Goal: Task Accomplishment & Management: Manage account settings

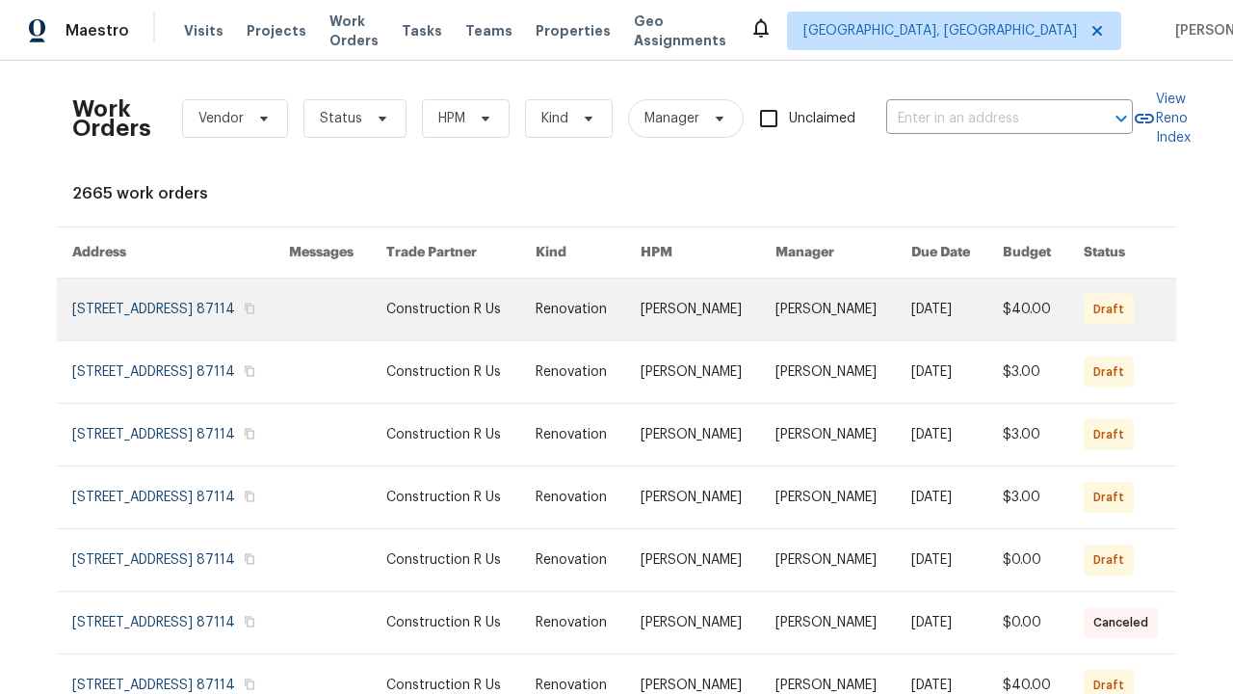
click at [617, 332] on link at bounding box center [588, 309] width 105 height 62
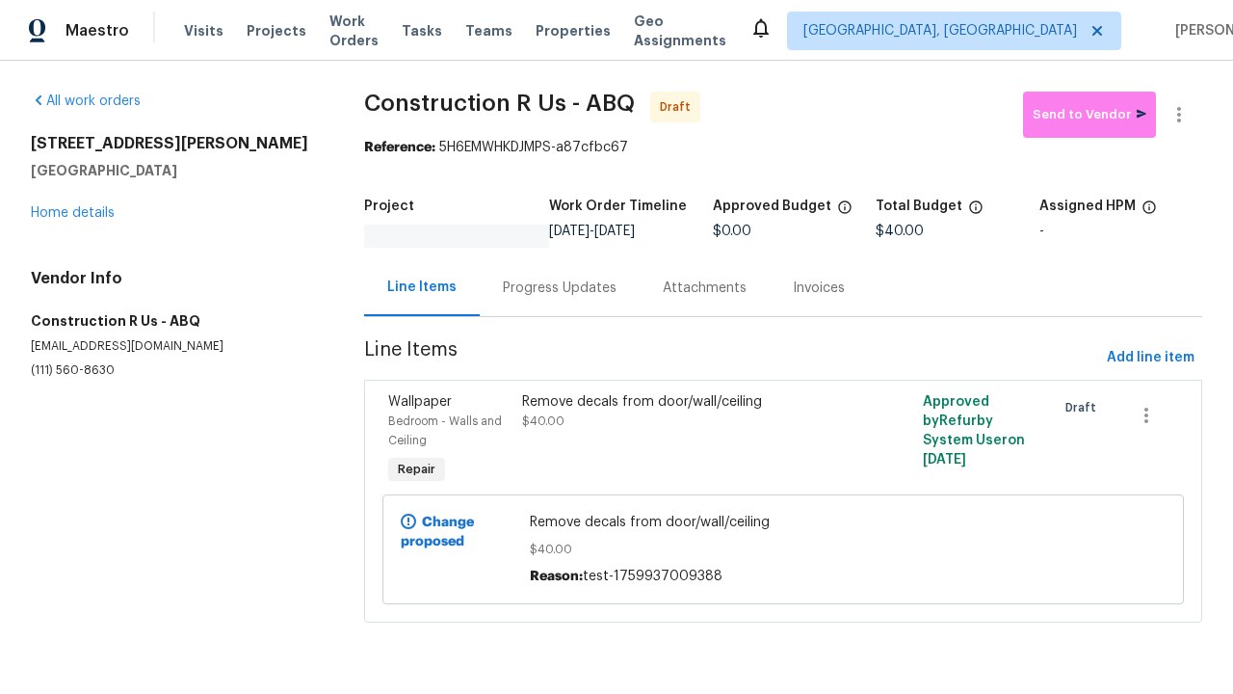
click at [781, 440] on div "Remove decals from door/wall/ceiling $40.00" at bounding box center [683, 440] width 334 height 108
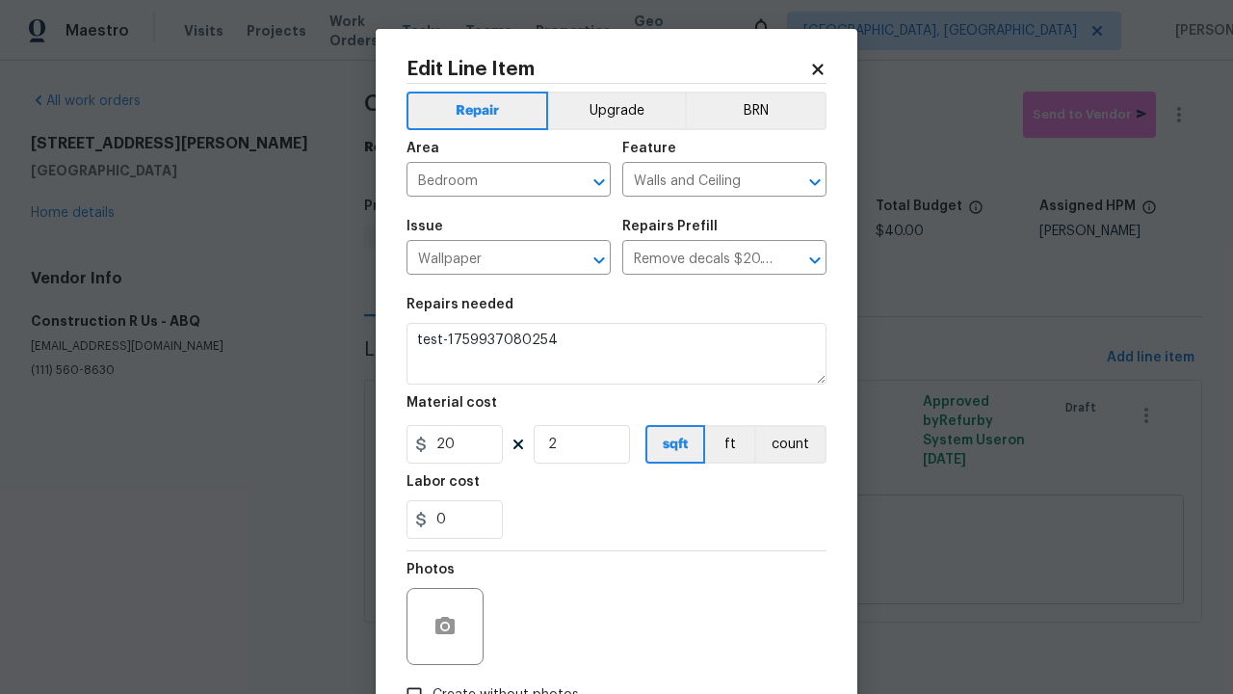
type textarea "Remove decals from door/wall/ceiling"
